Goal: Task Accomplishment & Management: Use online tool/utility

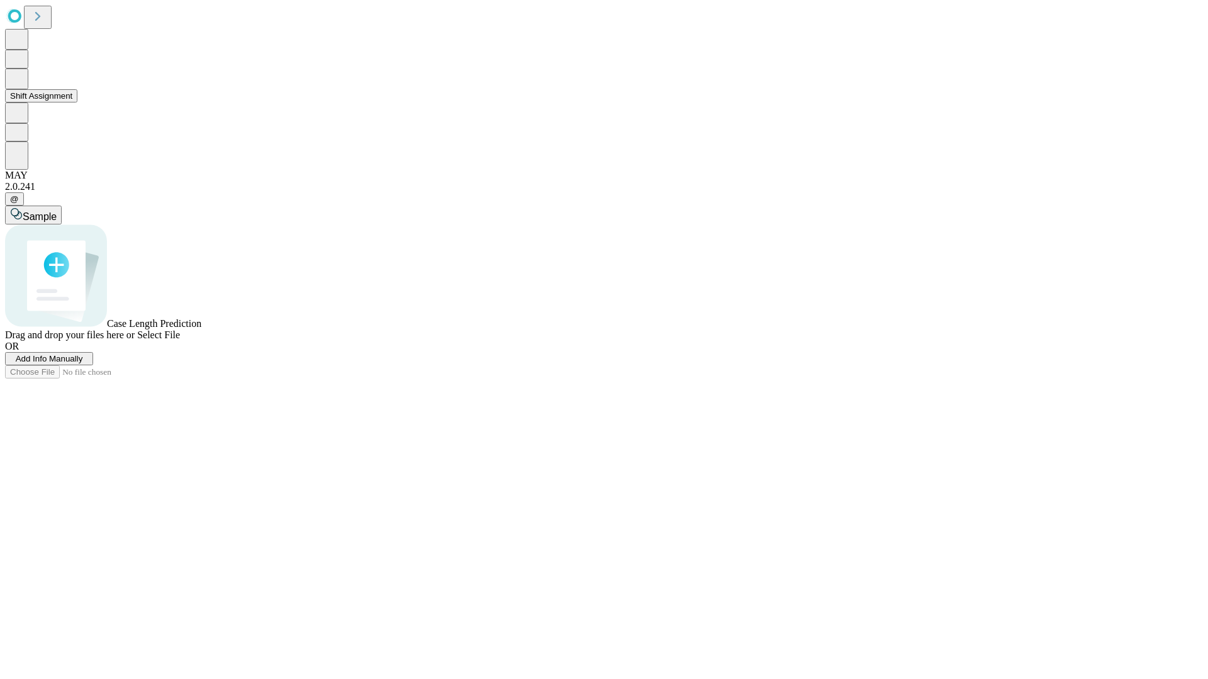
click at [77, 103] on button "Shift Assignment" at bounding box center [41, 95] width 72 height 13
